Goal: Check status: Check status

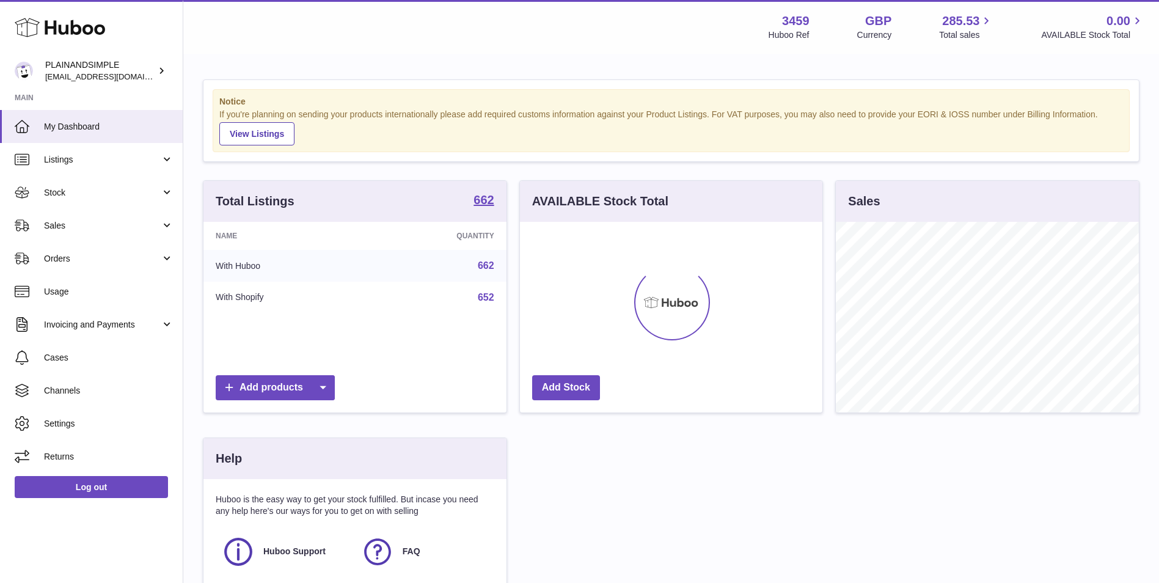
scroll to position [191, 302]
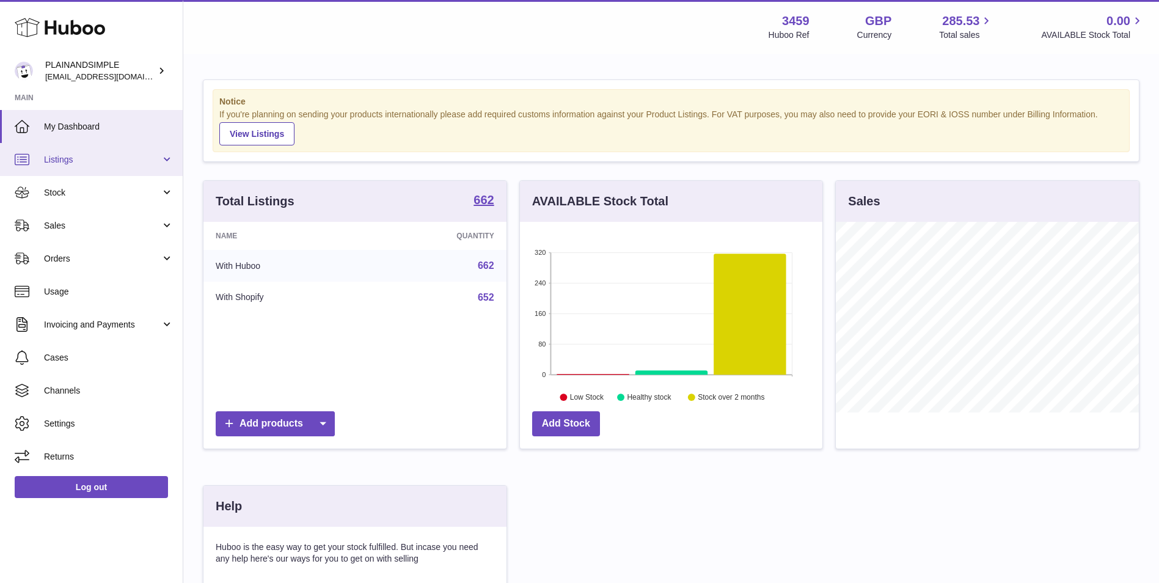
click at [120, 166] on link "Listings" at bounding box center [91, 159] width 183 height 33
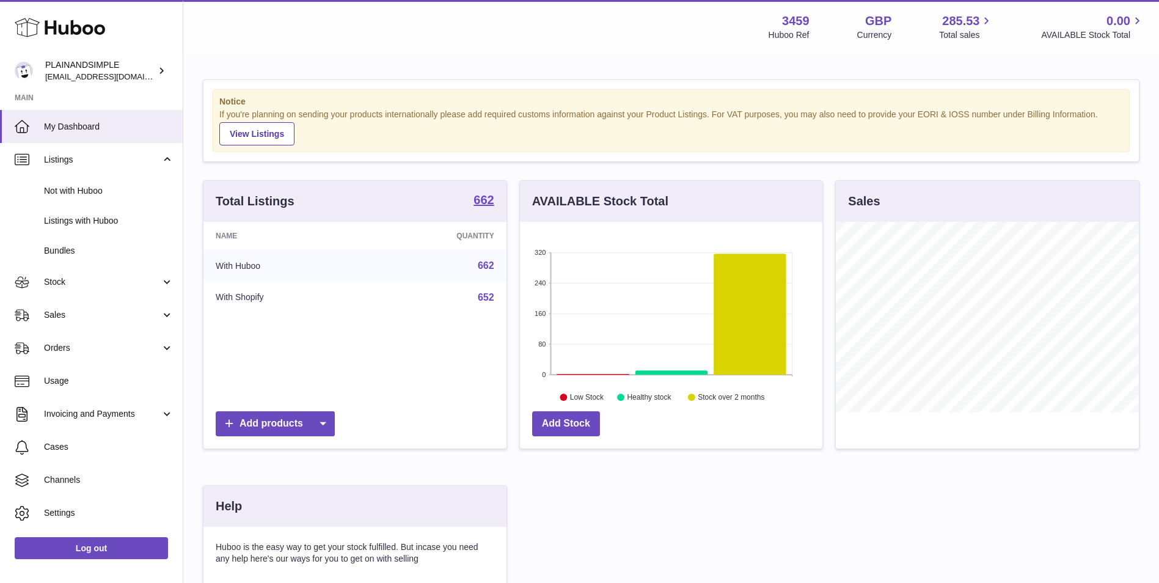
drag, startPoint x: 73, startPoint y: 310, endPoint x: 78, endPoint y: 332, distance: 21.9
click at [72, 310] on span "Sales" at bounding box center [102, 315] width 117 height 12
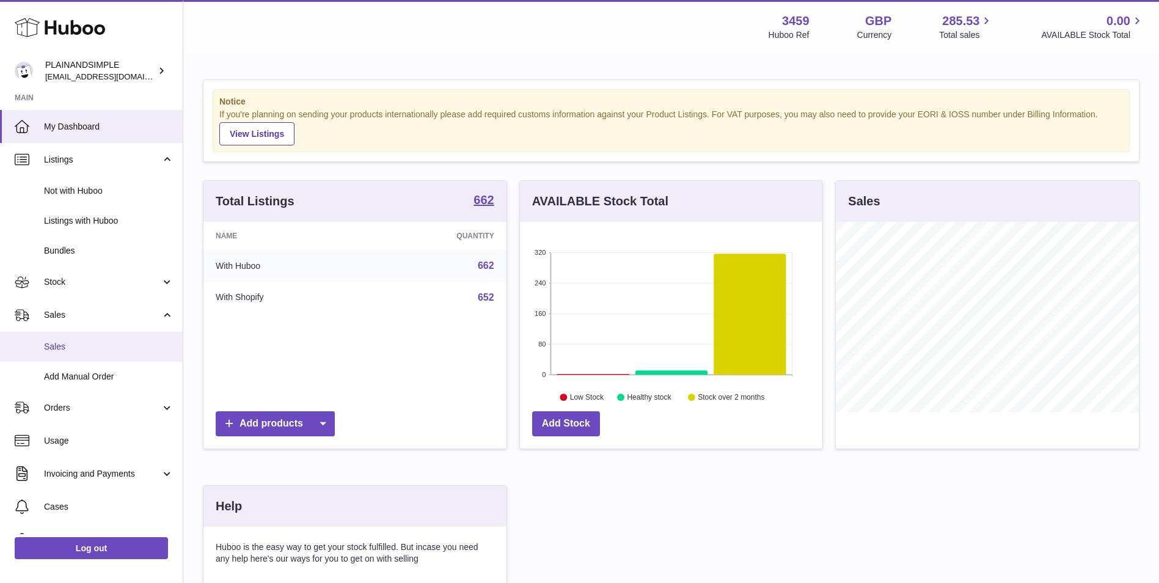
click at [86, 353] on link "Sales" at bounding box center [91, 347] width 183 height 30
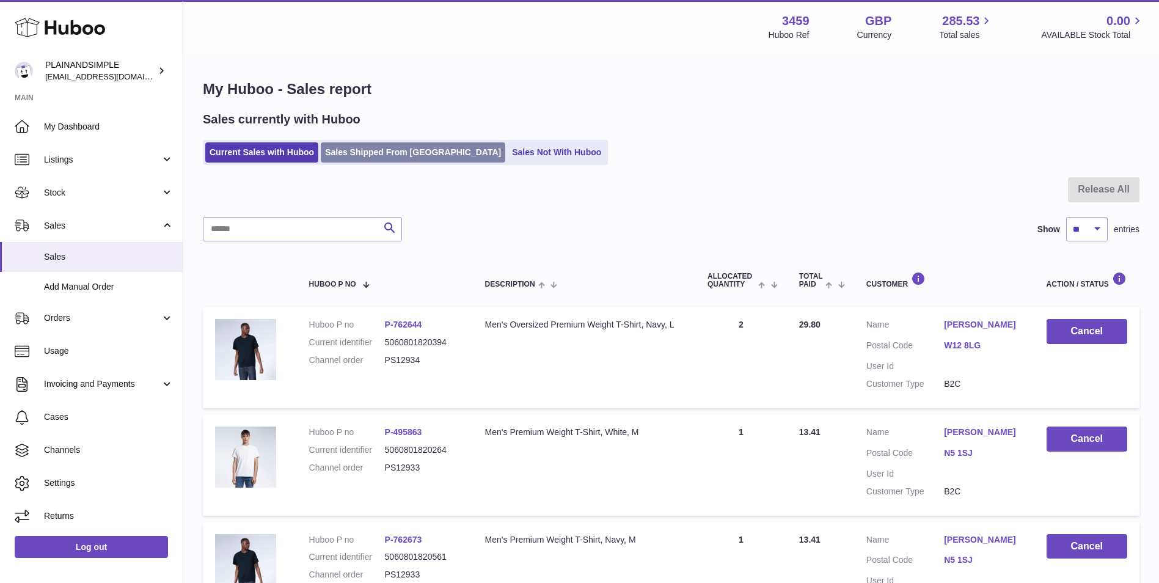
click at [381, 153] on link "Sales Shipped From Huboo" at bounding box center [413, 152] width 185 height 20
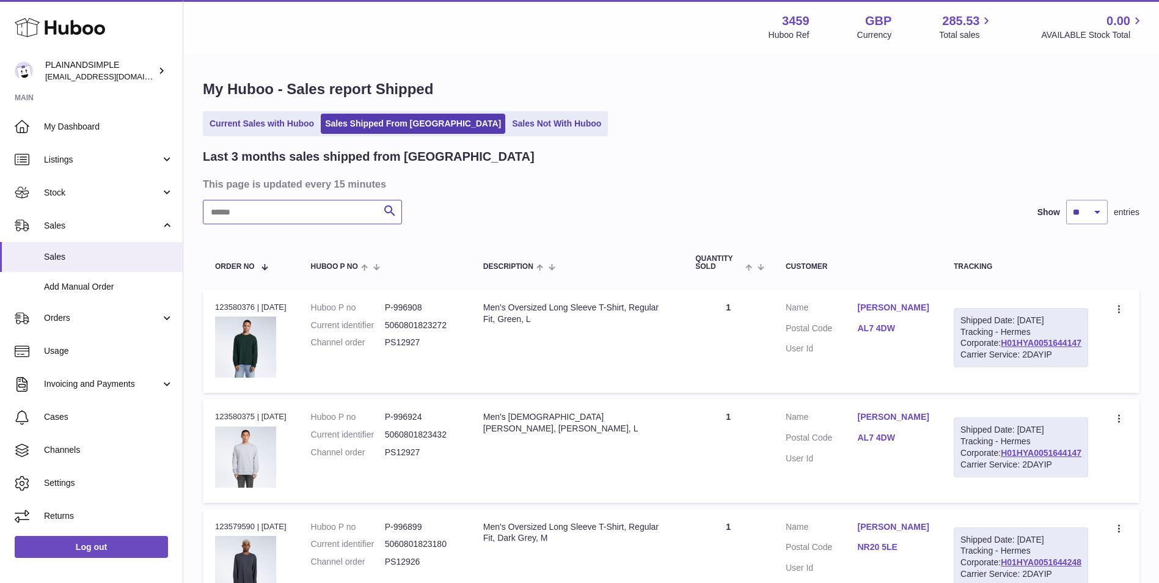
click at [302, 210] on input "text" at bounding box center [302, 212] width 199 height 24
paste input "**********"
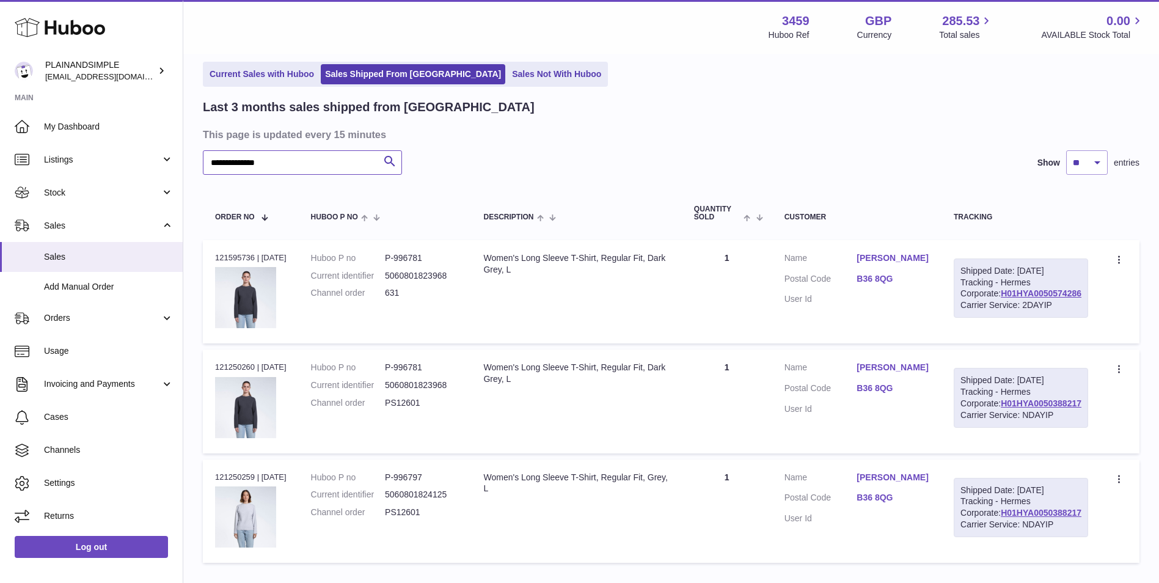
scroll to position [214, 0]
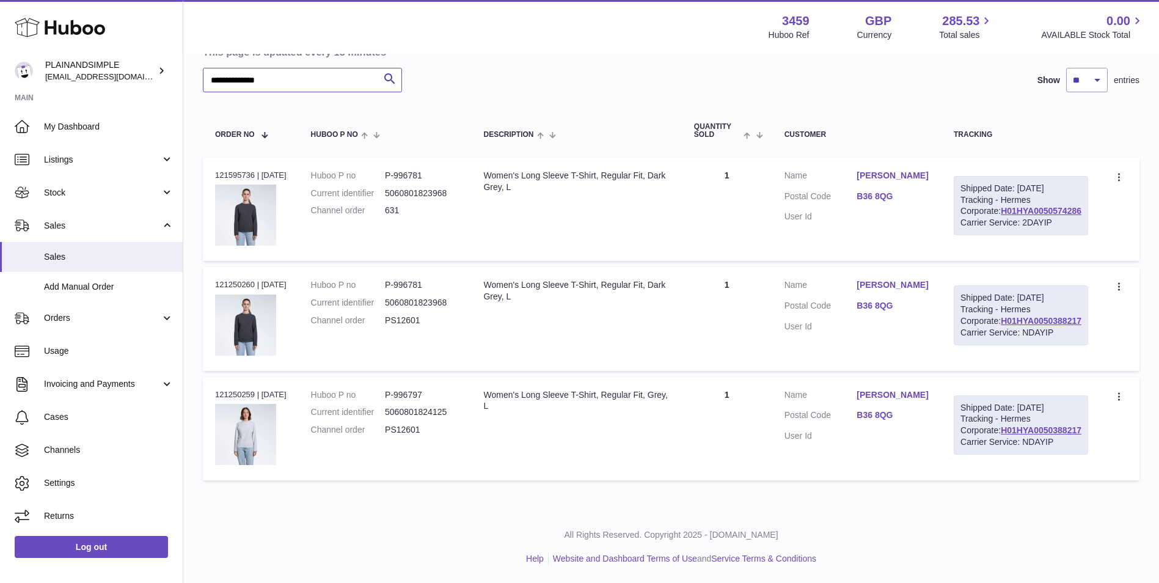
type input "**********"
drag, startPoint x: 425, startPoint y: 266, endPoint x: 390, endPoint y: 266, distance: 34.8
click at [390, 279] on dl "Huboo P no P-996781 Current identifier 5060801823968 Channel order PS12601" at bounding box center [385, 305] width 148 height 53
drag, startPoint x: 390, startPoint y: 266, endPoint x: 400, endPoint y: 268, distance: 9.9
copy dl "PS12601"
